Goal: Information Seeking & Learning: Learn about a topic

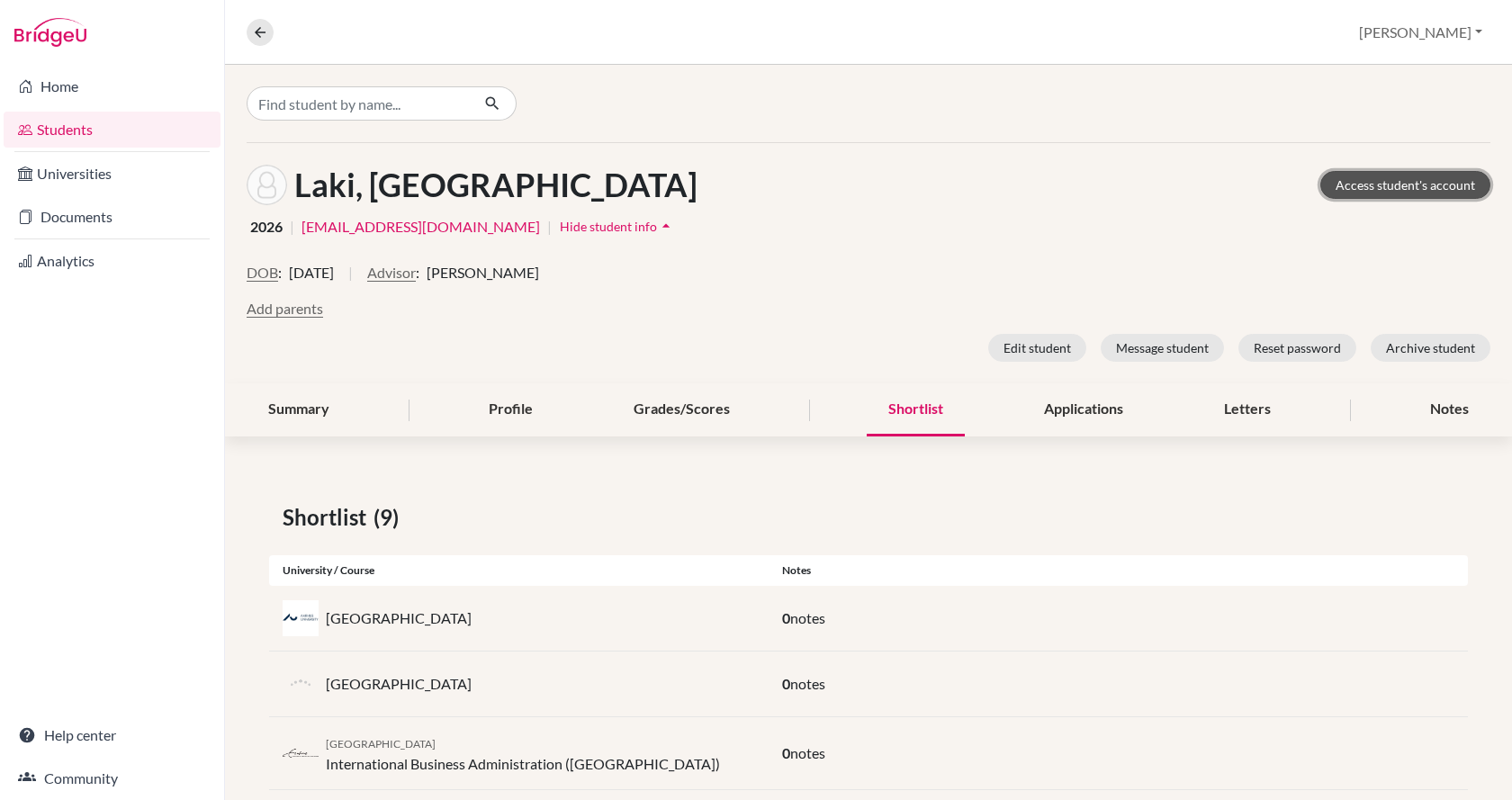
click at [1395, 184] on link "Access student's account" at bounding box center [1404, 185] width 170 height 28
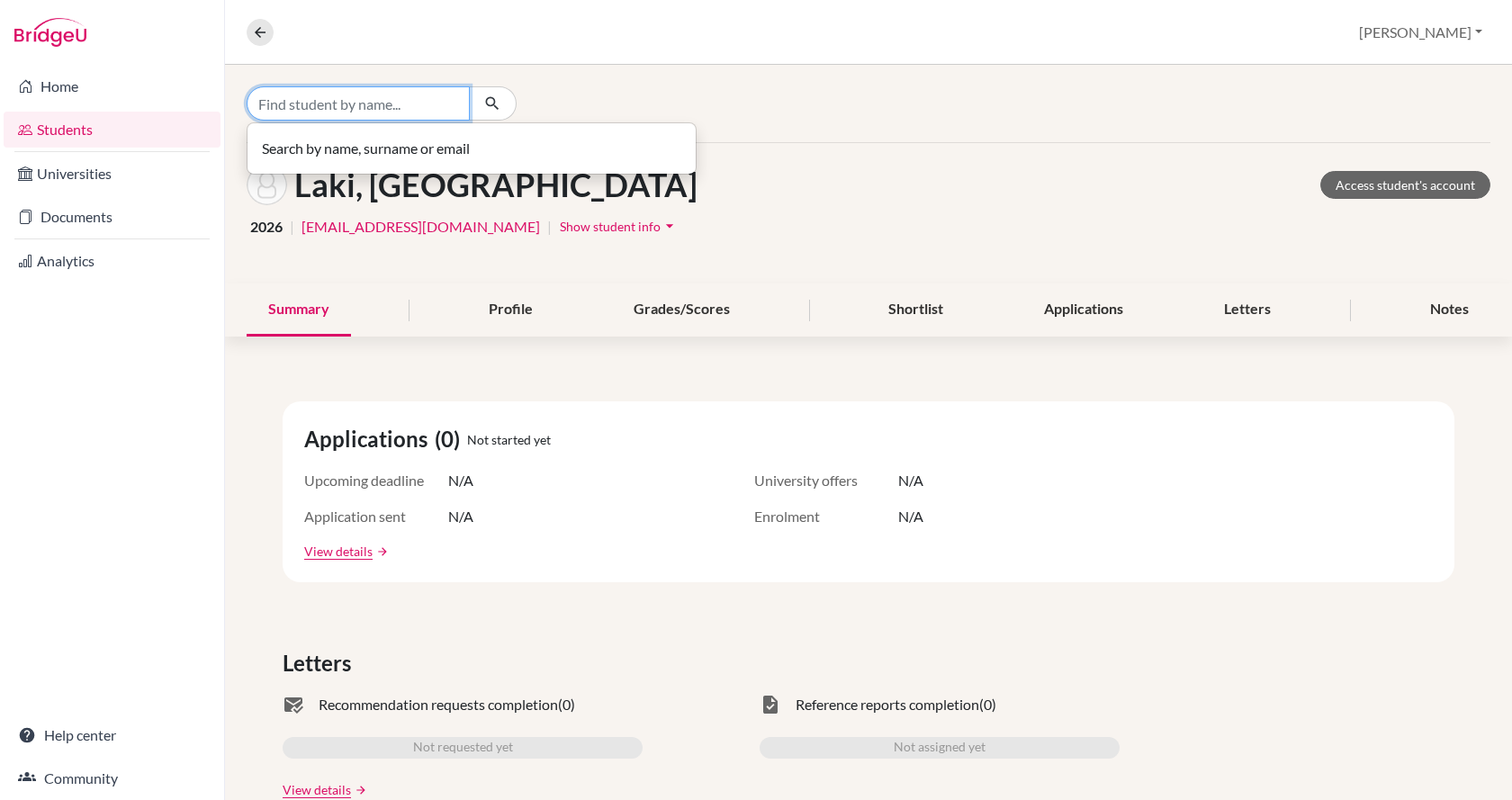
click at [402, 109] on input "Find student by name..." at bounding box center [359, 104] width 223 height 35
type input "benedek"
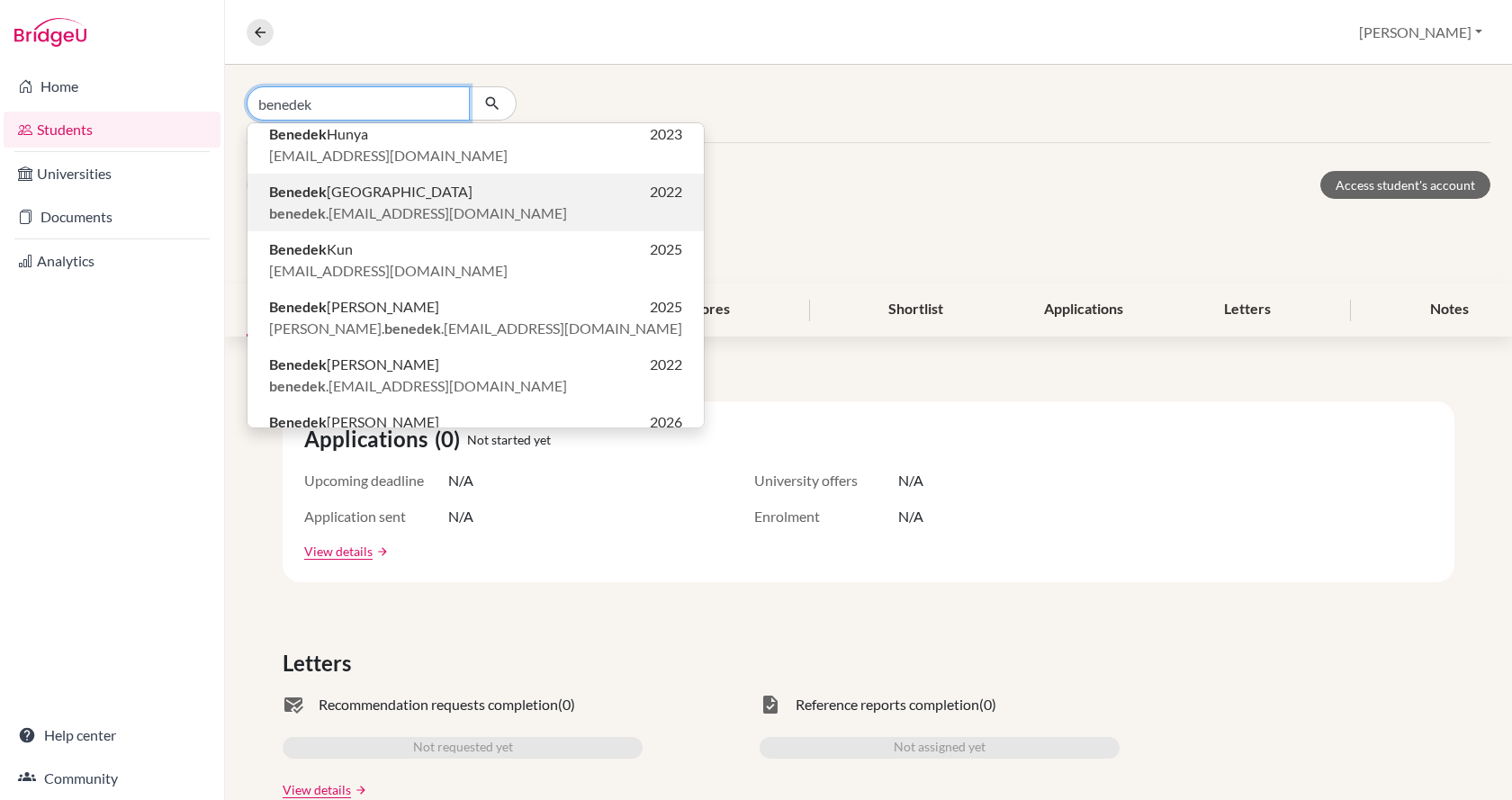
scroll to position [214, 0]
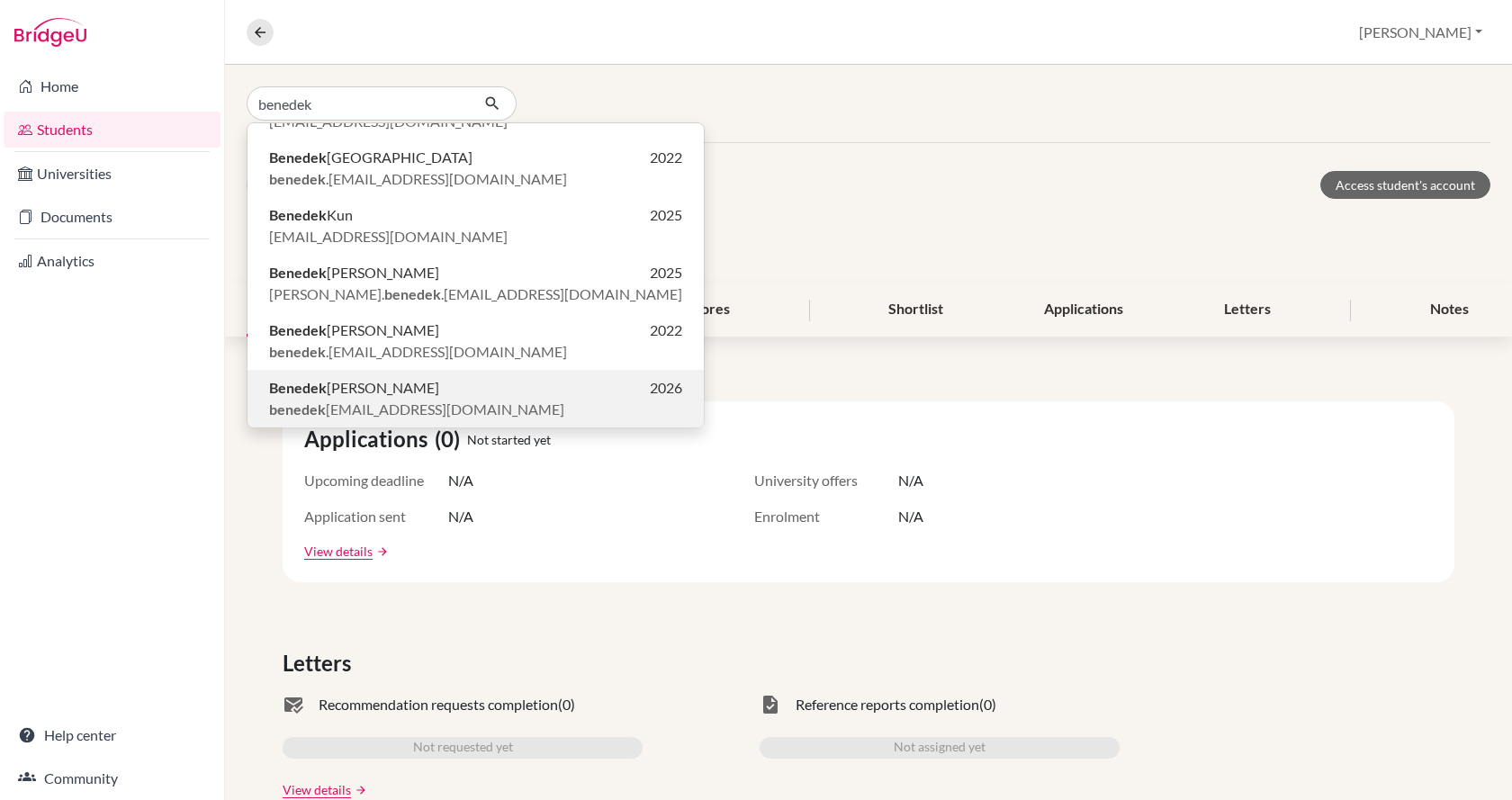
click at [382, 388] on p "[PERSON_NAME] 2026" at bounding box center [476, 388] width 413 height 21
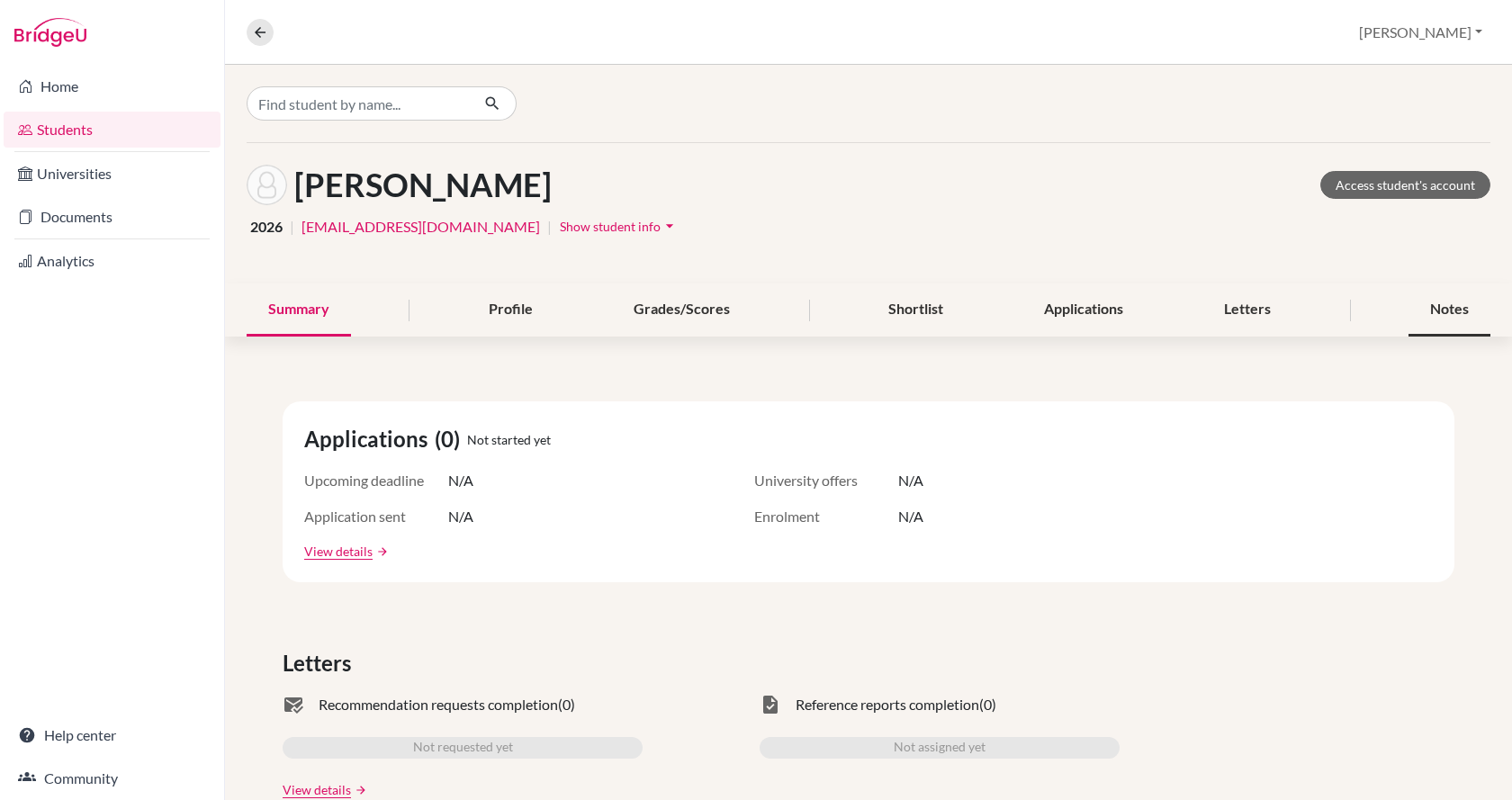
click at [1456, 318] on div "Notes" at bounding box center [1449, 310] width 82 height 53
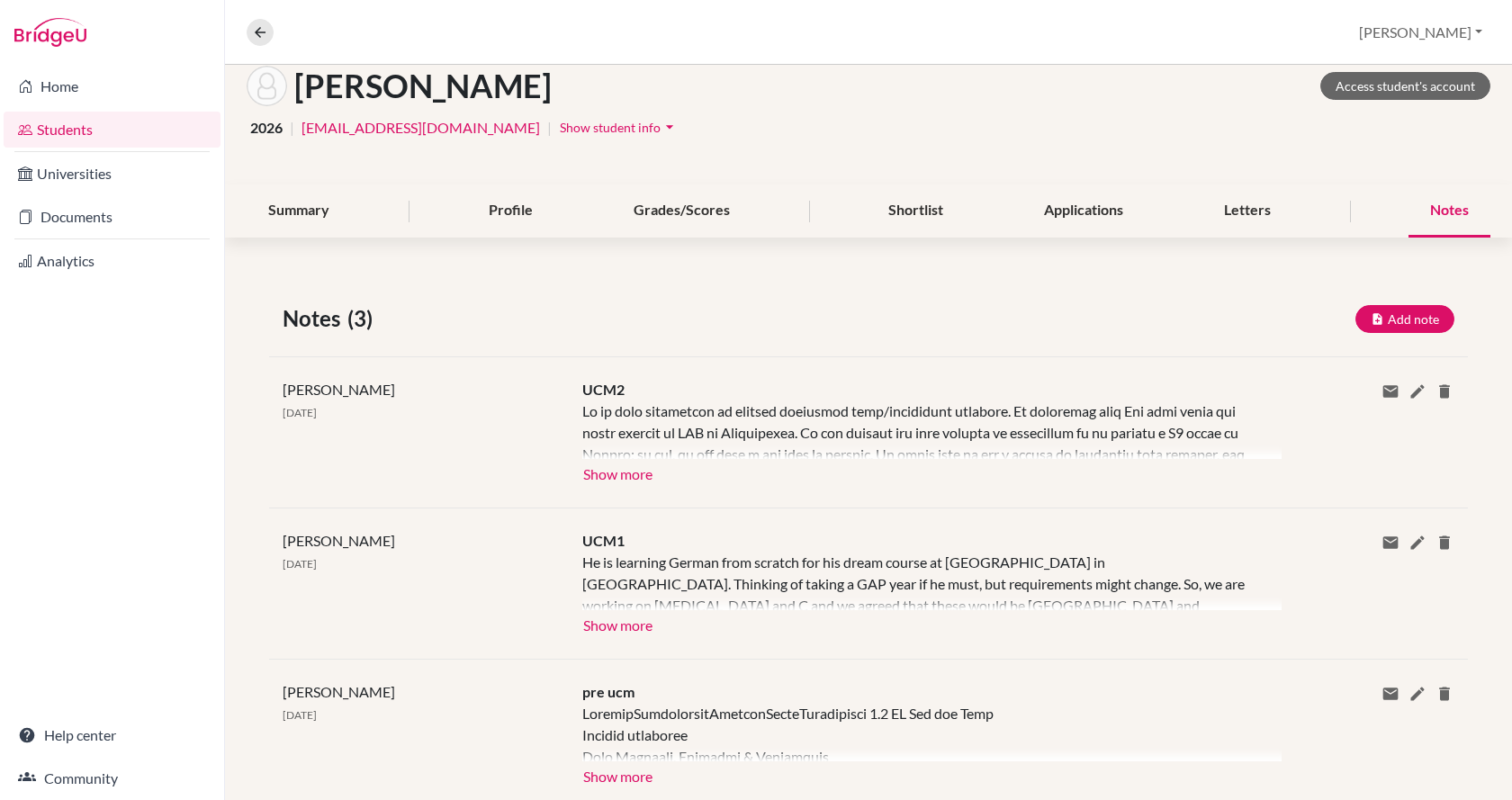
scroll to position [152, 0]
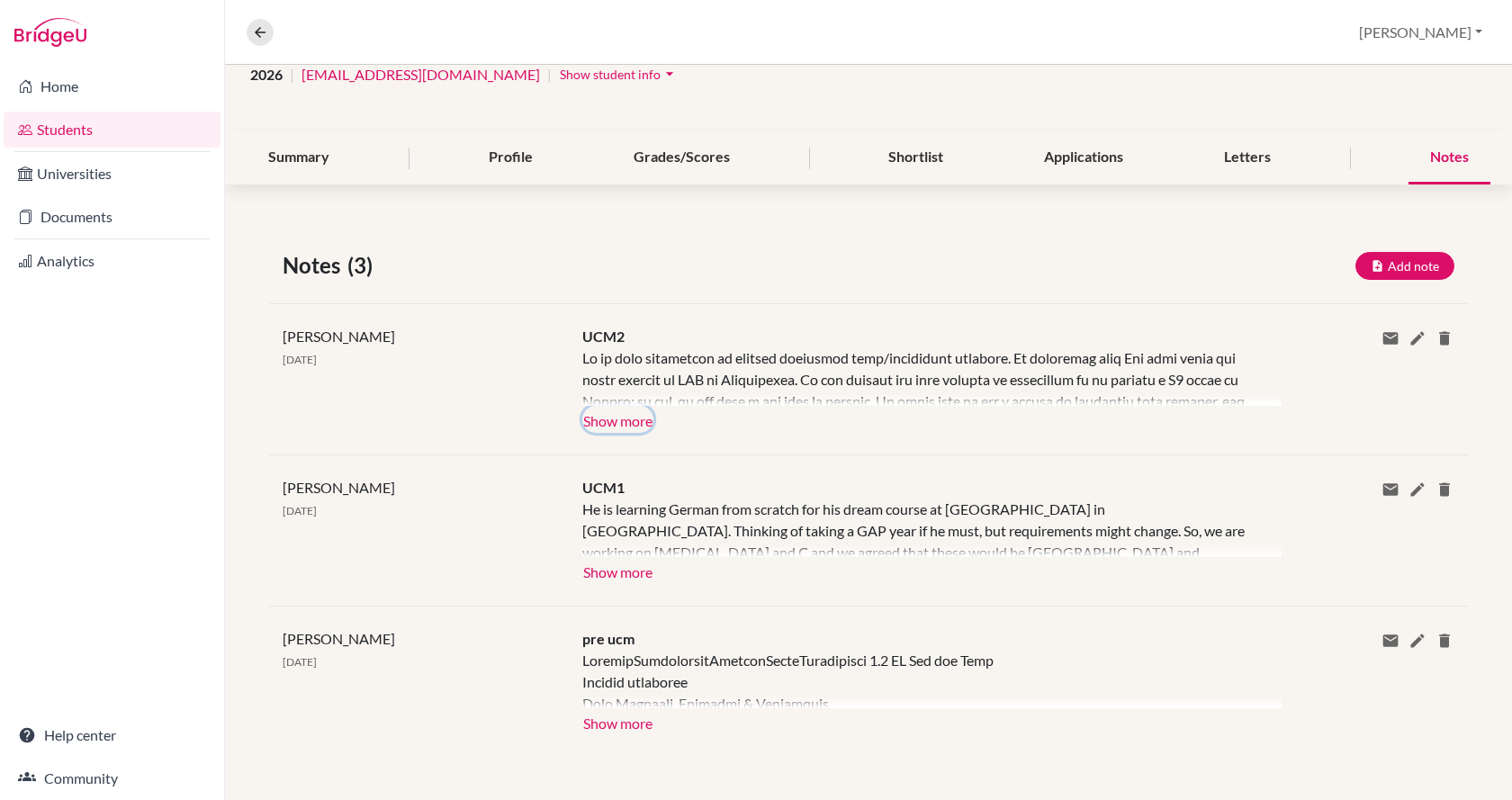
click at [613, 419] on button "Show more" at bounding box center [618, 419] width 71 height 27
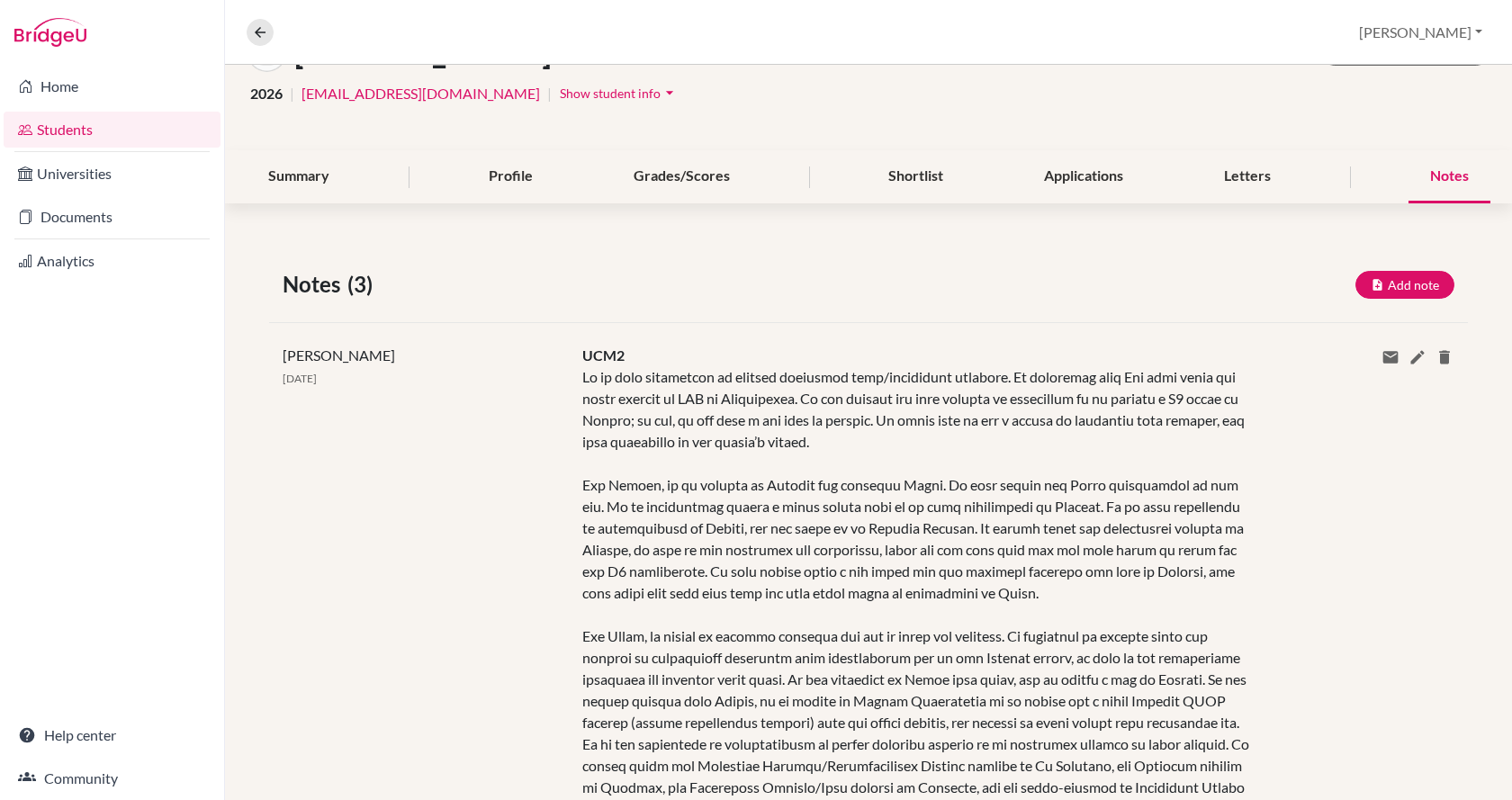
scroll to position [90, 0]
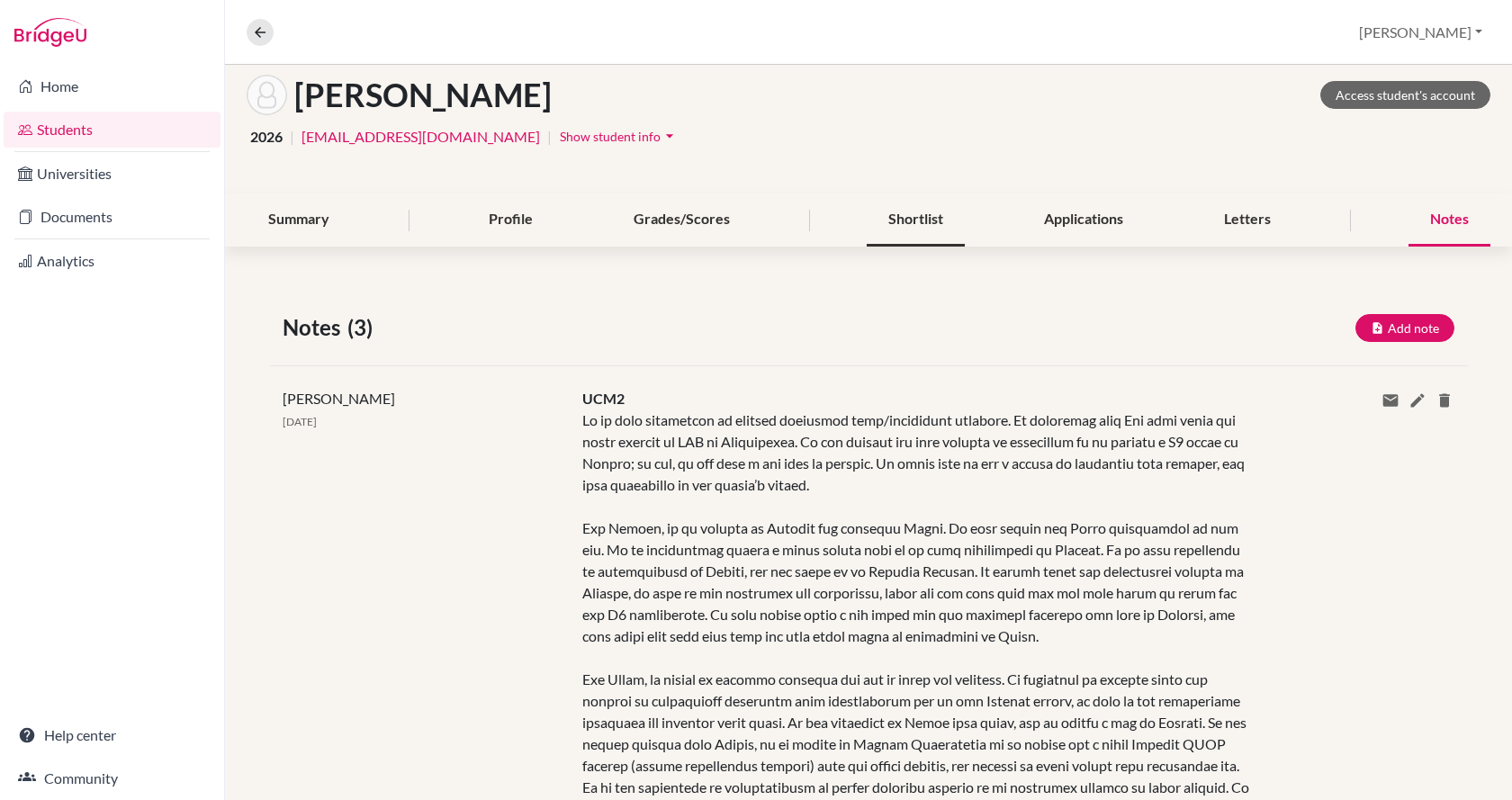
click at [924, 221] on div "Shortlist" at bounding box center [916, 219] width 98 height 53
